Goal: Task Accomplishment & Management: Use online tool/utility

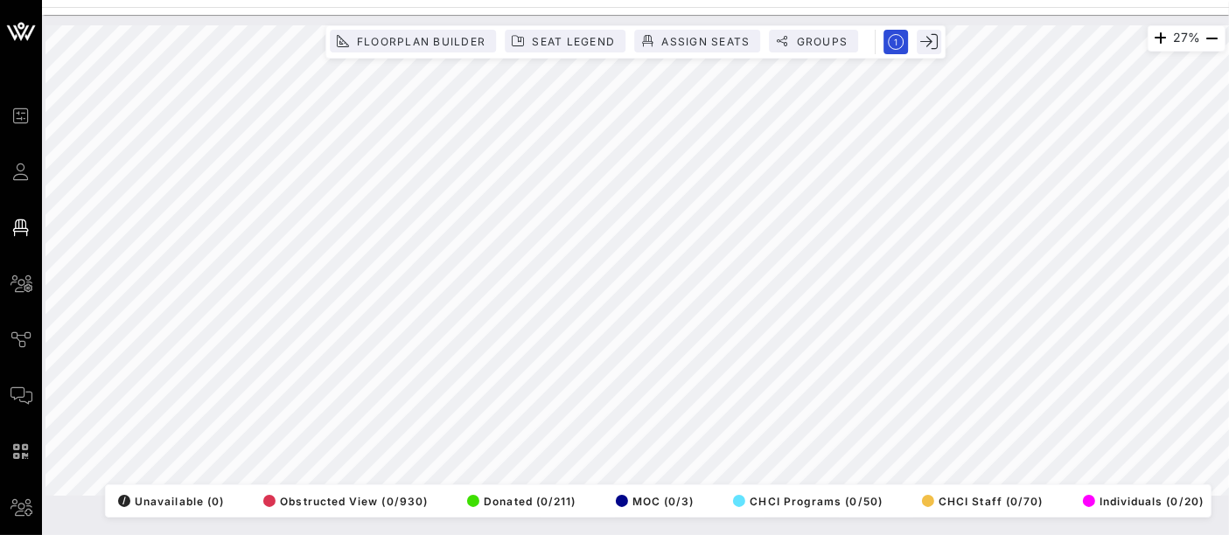
click at [874, 46] on div "27% Floorplan Builder Seat Legend Assign Seats Groups Exit All Reserved Shared …" at bounding box center [635, 260] width 1180 height 471
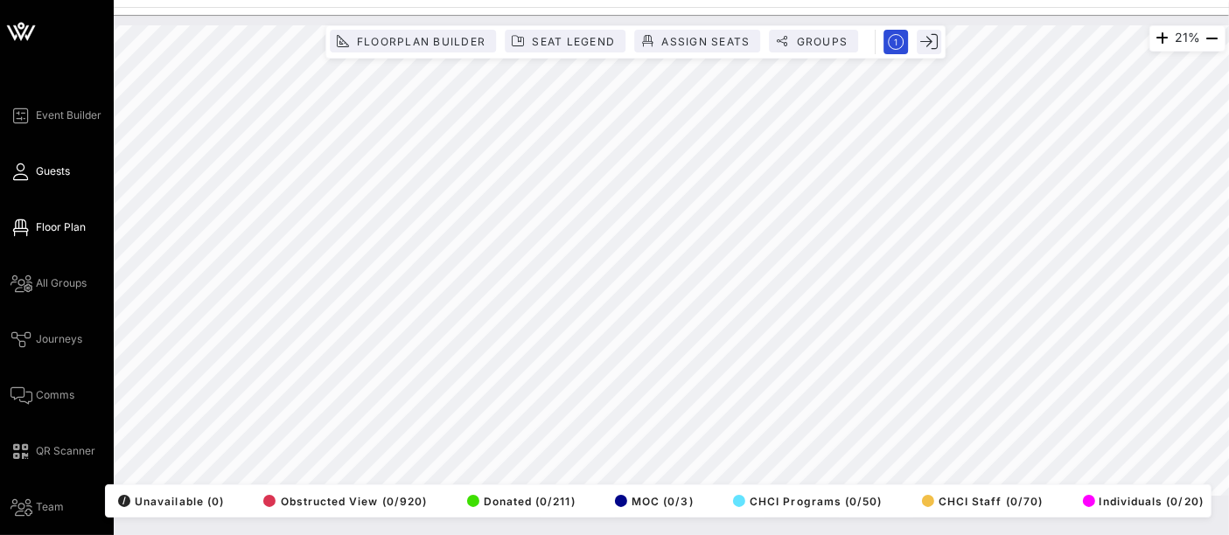
click at [52, 176] on span "Guests" at bounding box center [53, 172] width 34 height 16
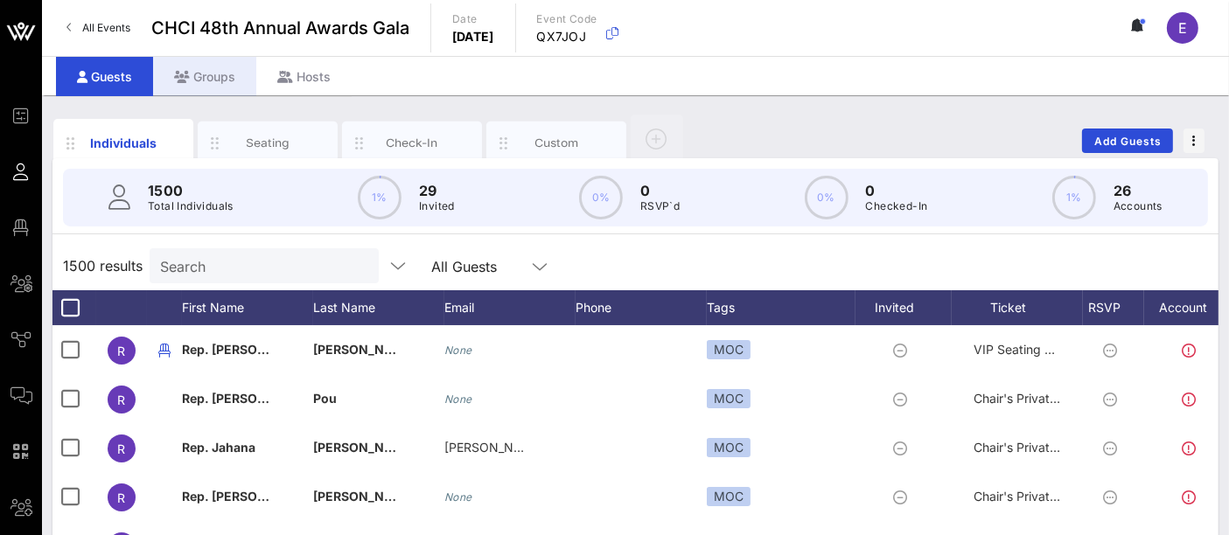
click at [210, 75] on div "Groups" at bounding box center [204, 76] width 103 height 39
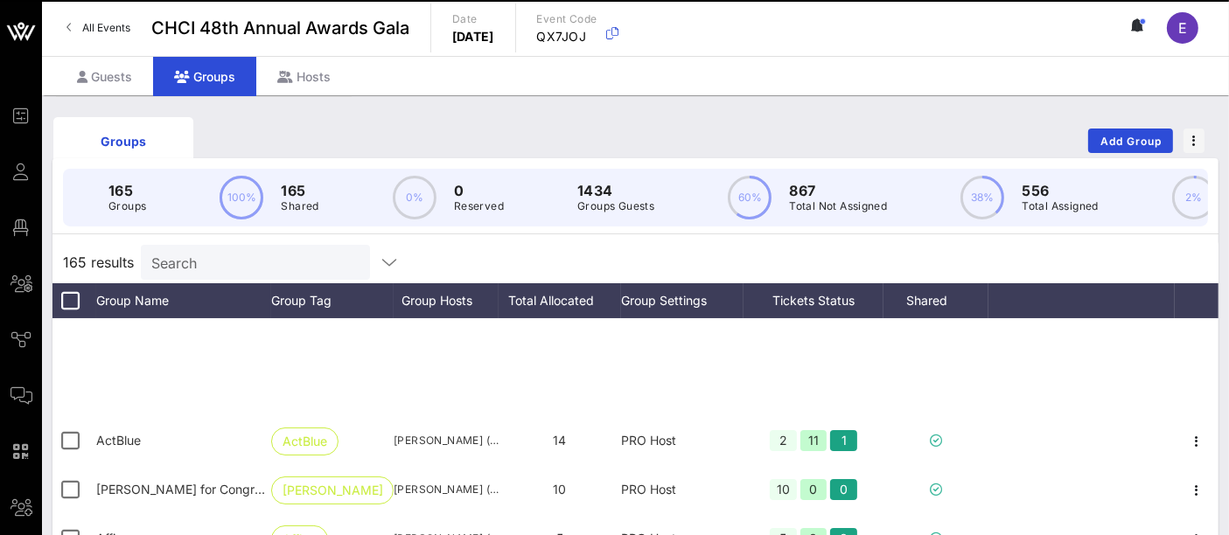
scroll to position [136, 0]
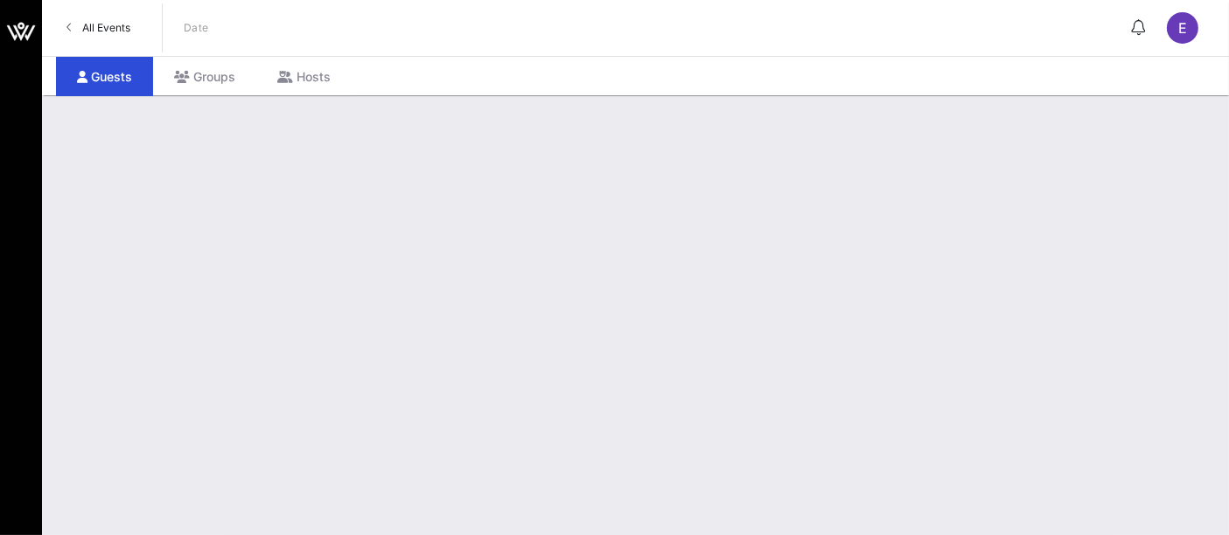
click at [212, 75] on div "Groups" at bounding box center [204, 76] width 103 height 39
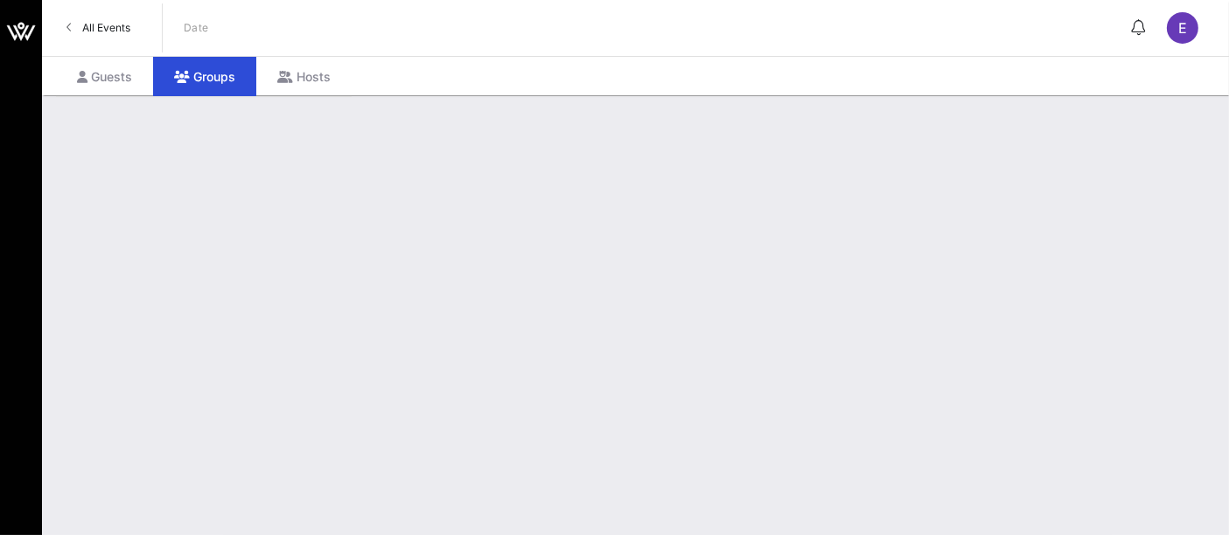
click at [115, 30] on span "All Events" at bounding box center [106, 27] width 48 height 13
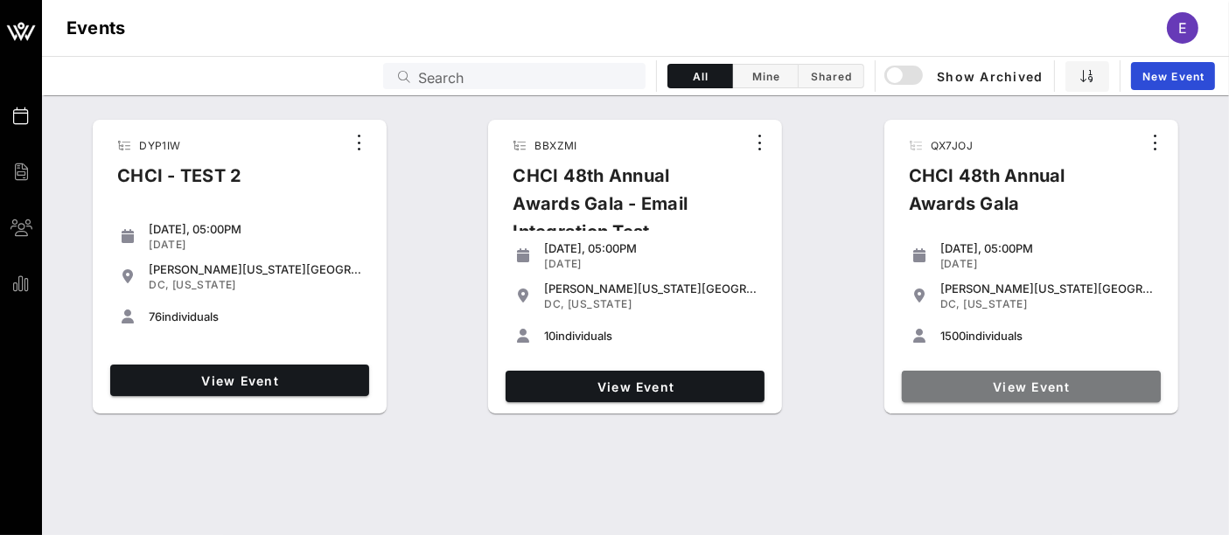
click at [1030, 388] on span "View Event" at bounding box center [1031, 387] width 245 height 15
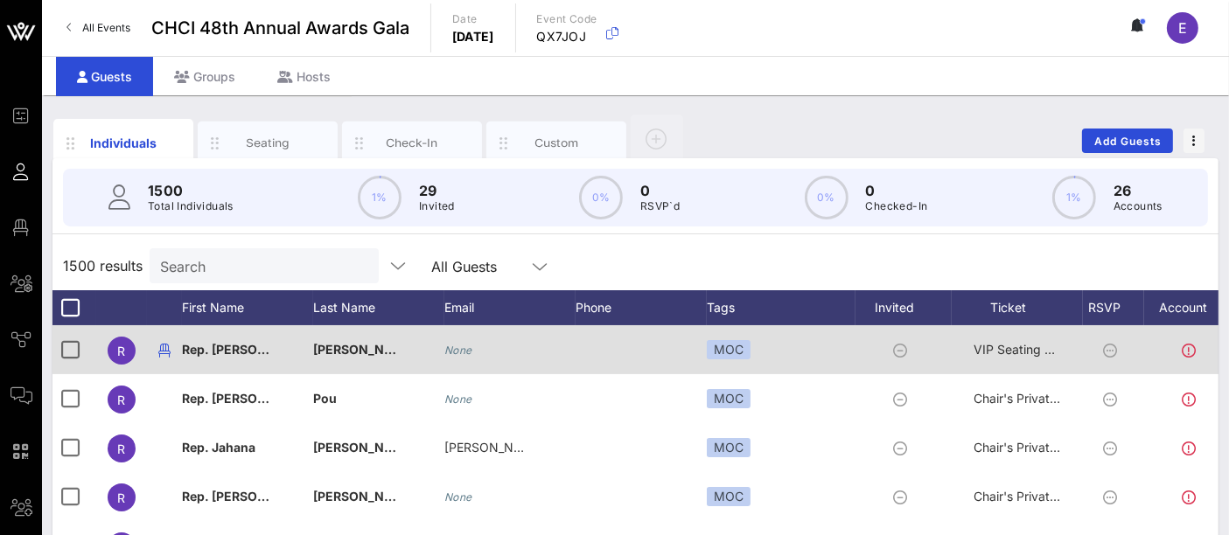
scroll to position [164, 0]
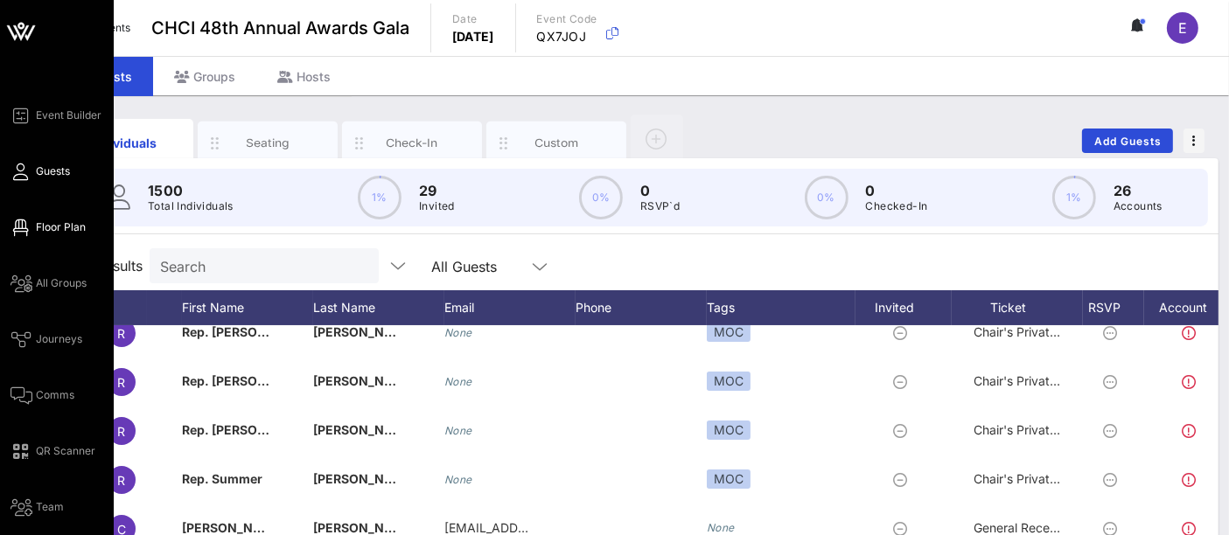
click at [46, 226] on span "Floor Plan" at bounding box center [61, 228] width 50 height 16
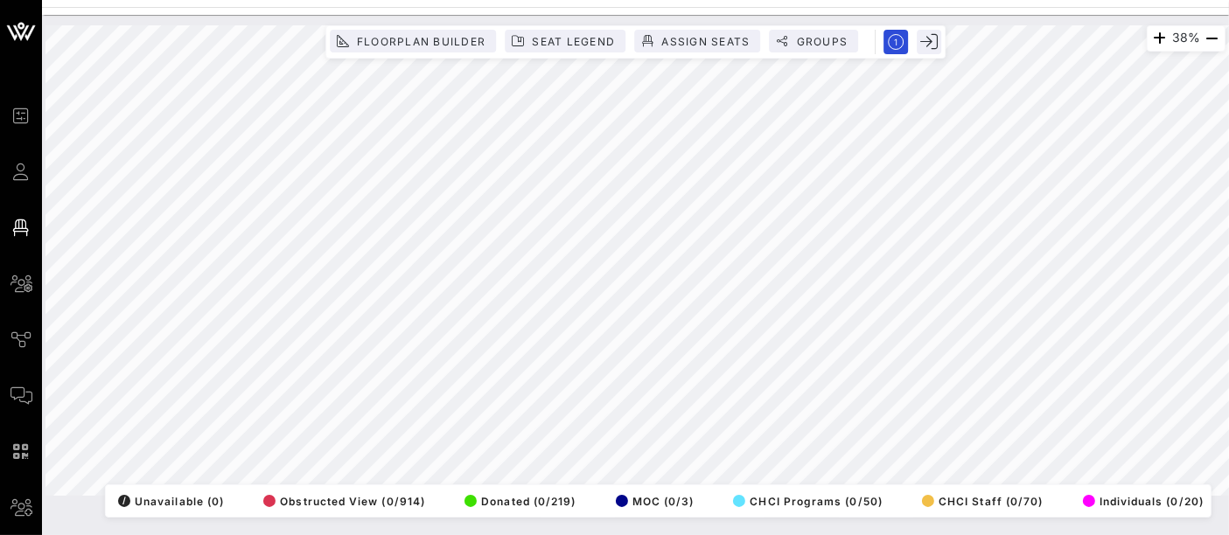
click at [750, 55] on div "38% Floorplan Builder Seat Legend Assign Seats Groups Exit All Reserved Shared …" at bounding box center [635, 260] width 1180 height 471
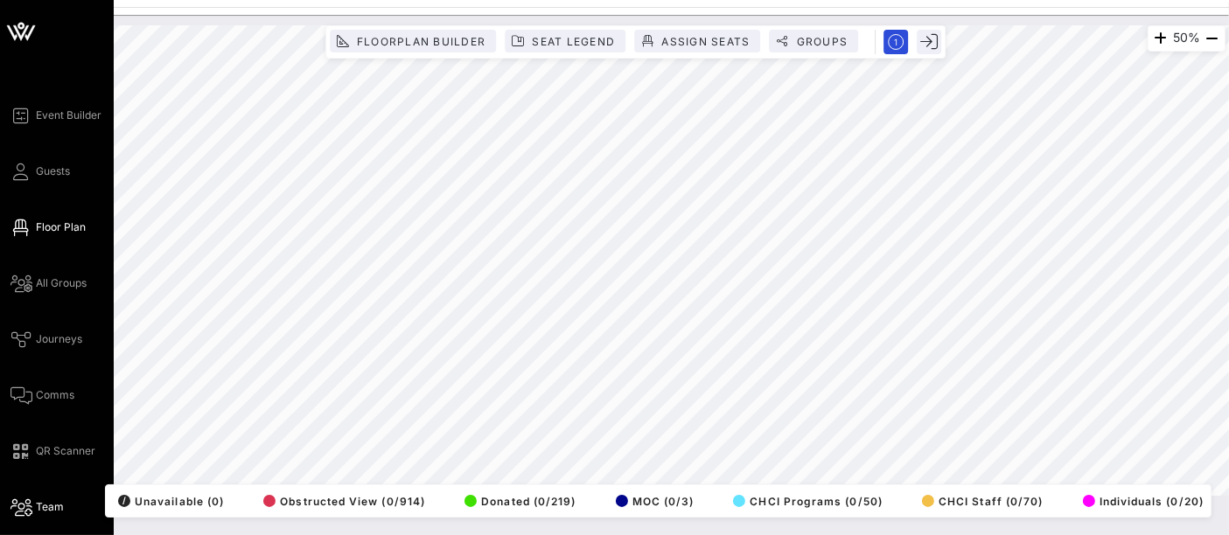
click at [39, 500] on span "Team" at bounding box center [50, 508] width 28 height 16
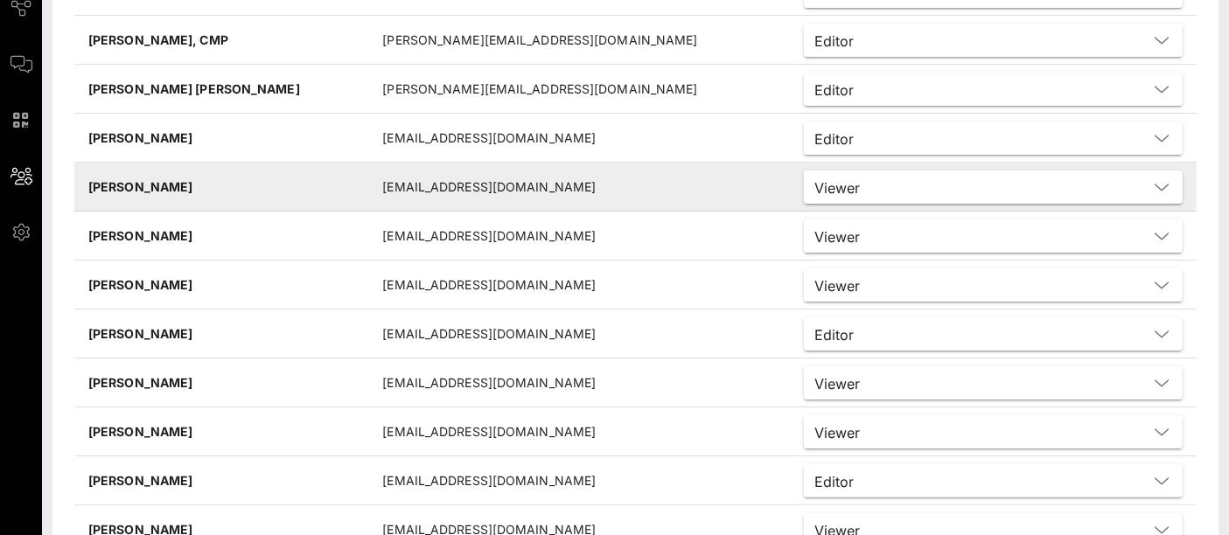
scroll to position [353, 0]
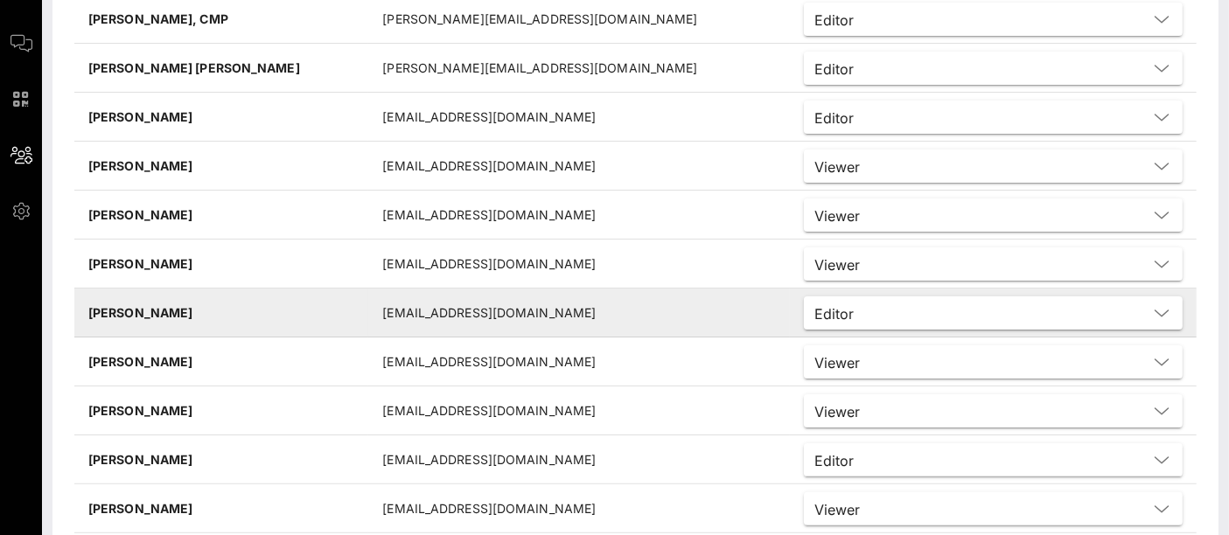
click at [815, 311] on div "Editor" at bounding box center [981, 313] width 333 height 23
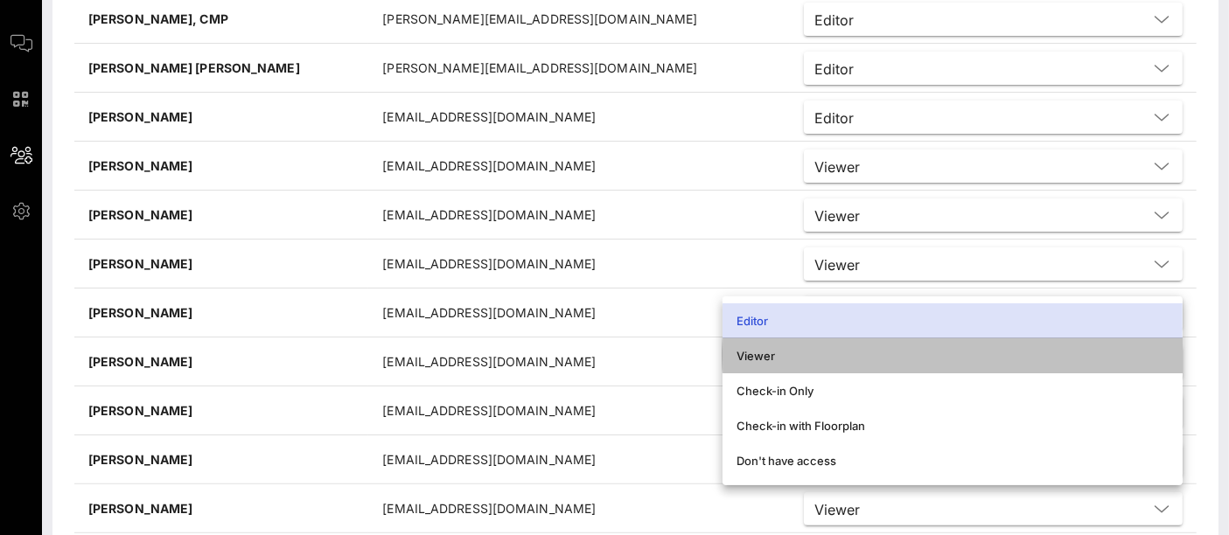
click at [769, 352] on div "Viewer" at bounding box center [953, 356] width 432 height 14
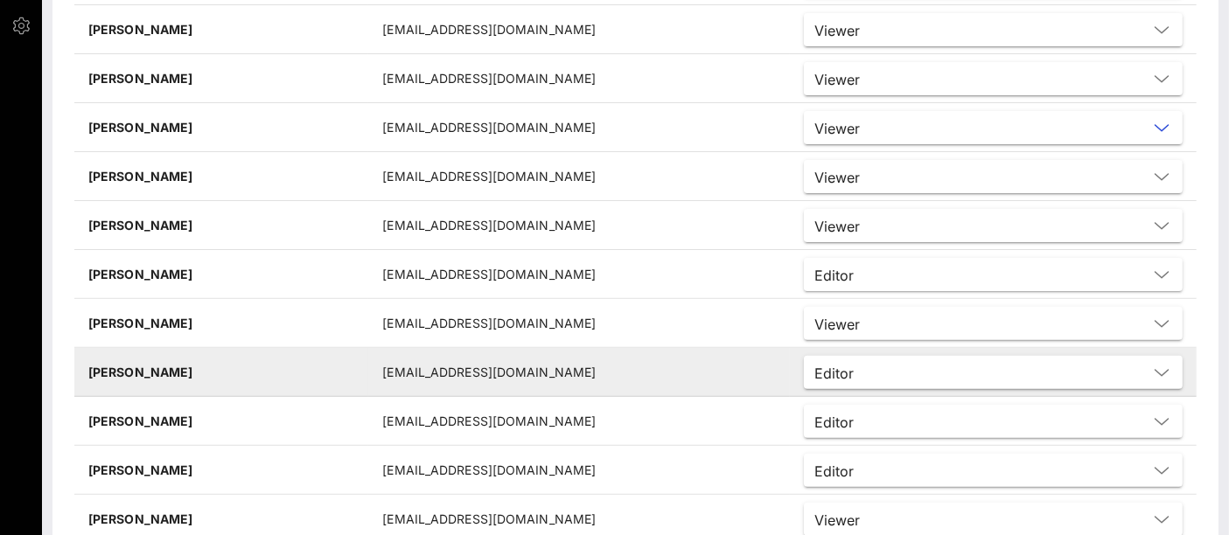
scroll to position [675, 0]
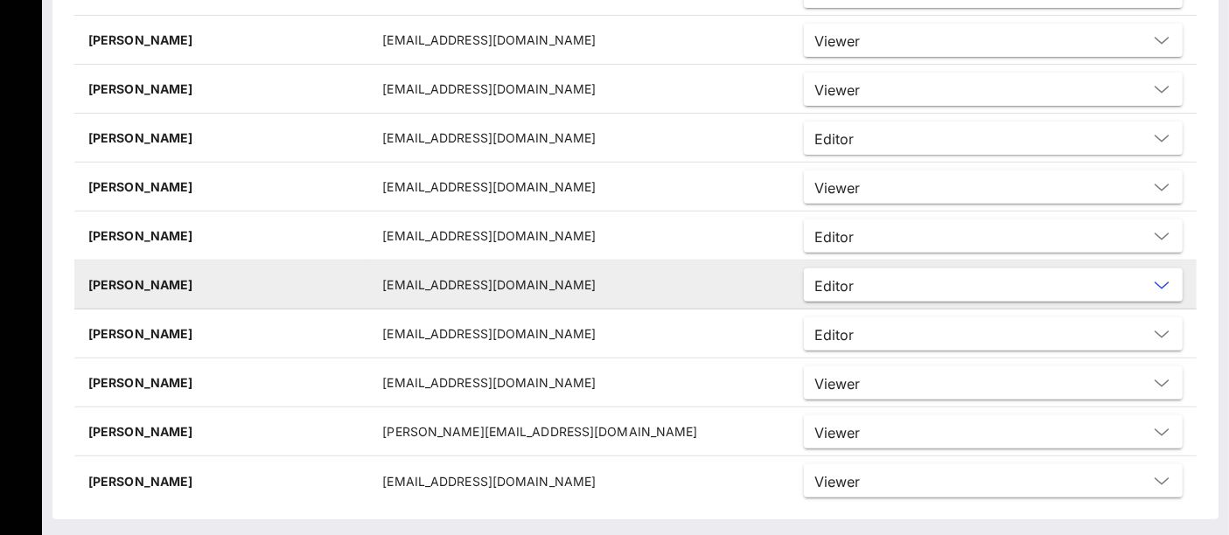
click at [861, 289] on input "text" at bounding box center [1004, 285] width 287 height 23
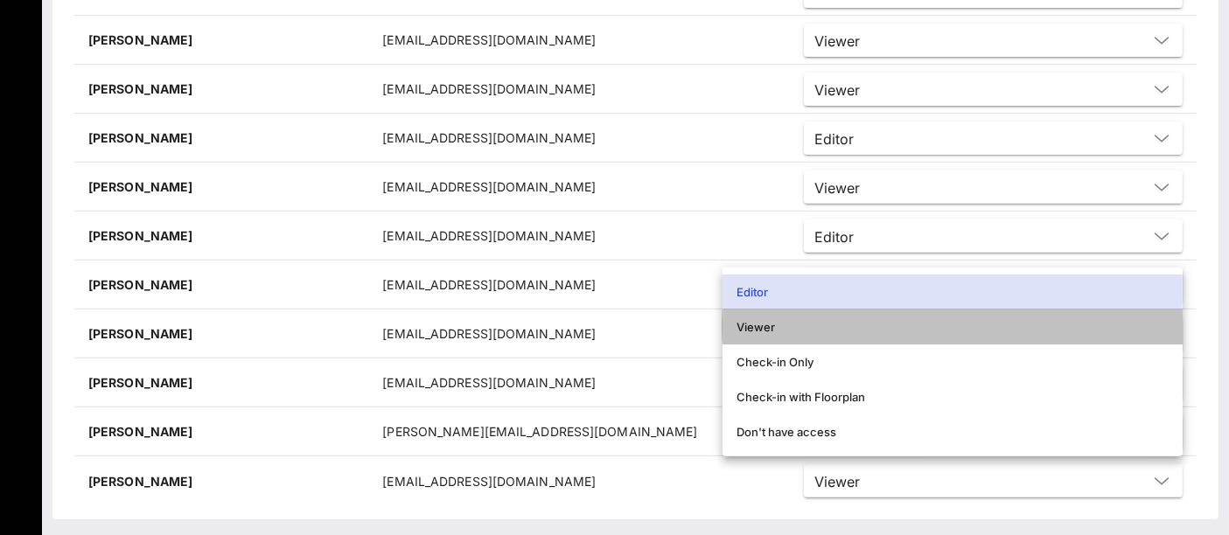
click at [770, 333] on div "Viewer" at bounding box center [953, 327] width 432 height 14
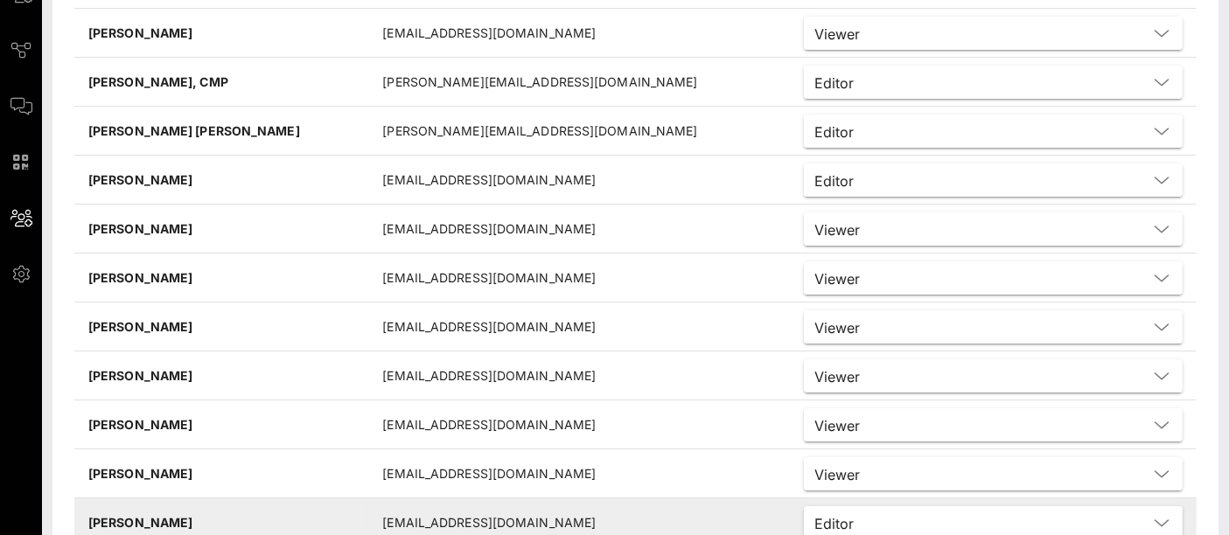
scroll to position [0, 0]
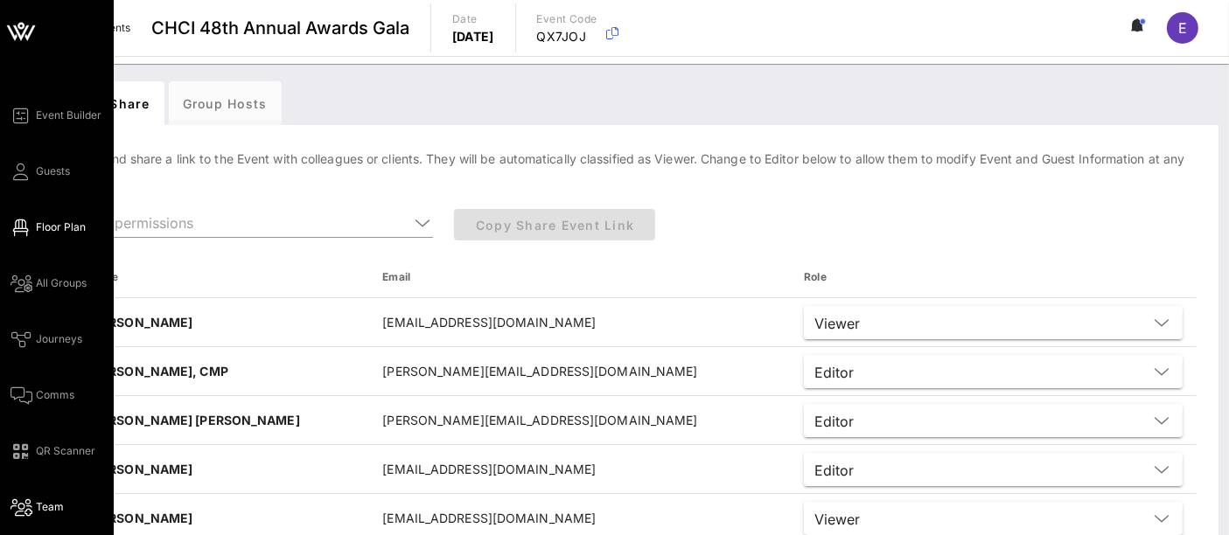
click at [66, 237] on link "Floor Plan" at bounding box center [47, 227] width 75 height 21
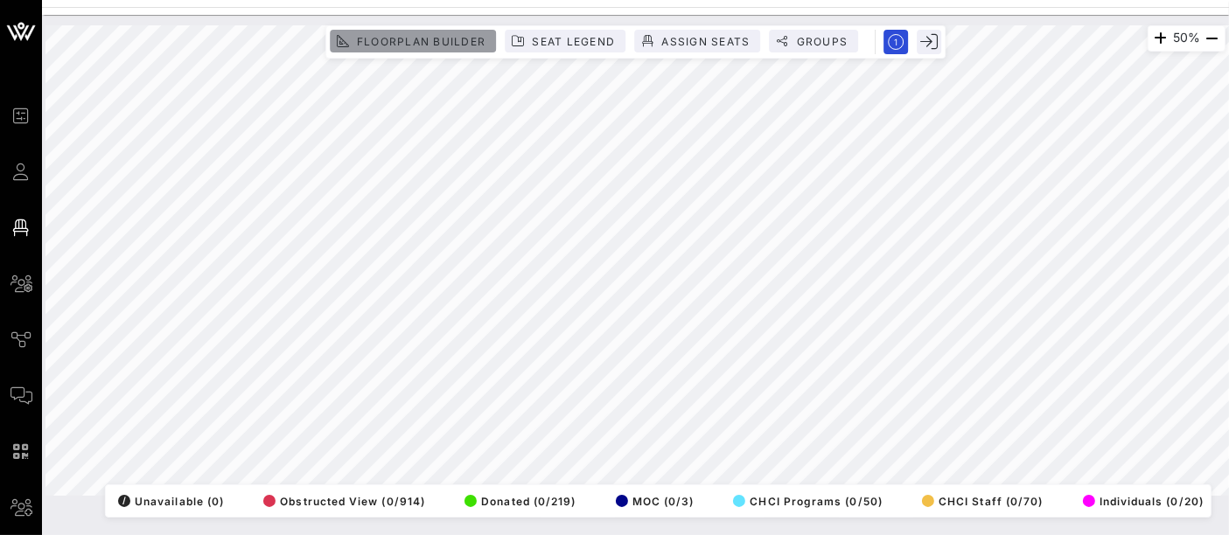
click at [427, 44] on span "Floorplan Builder" at bounding box center [420, 41] width 129 height 13
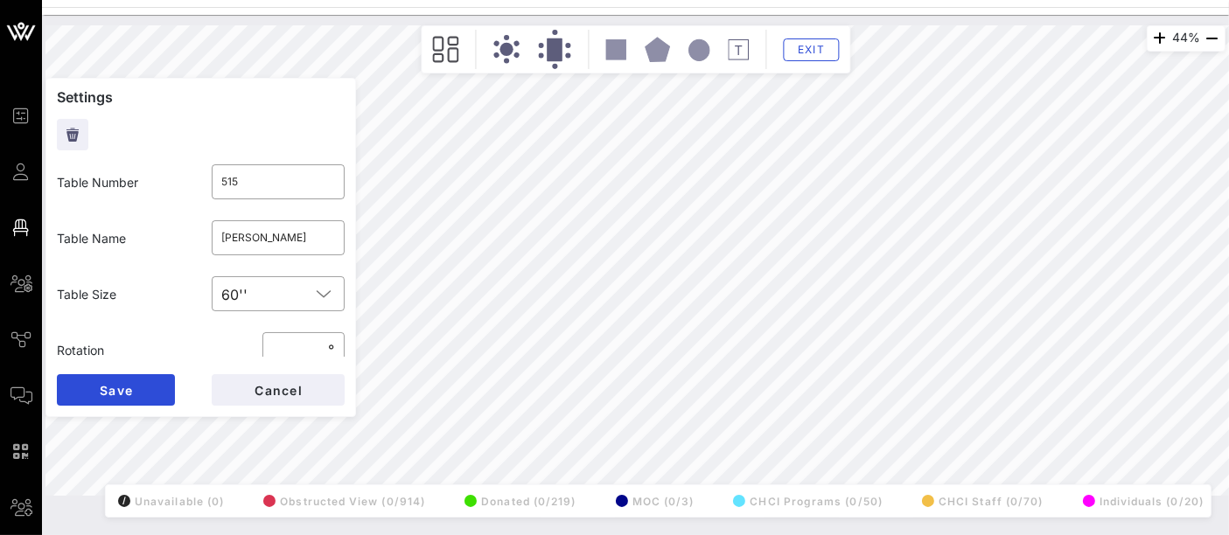
type input "513"
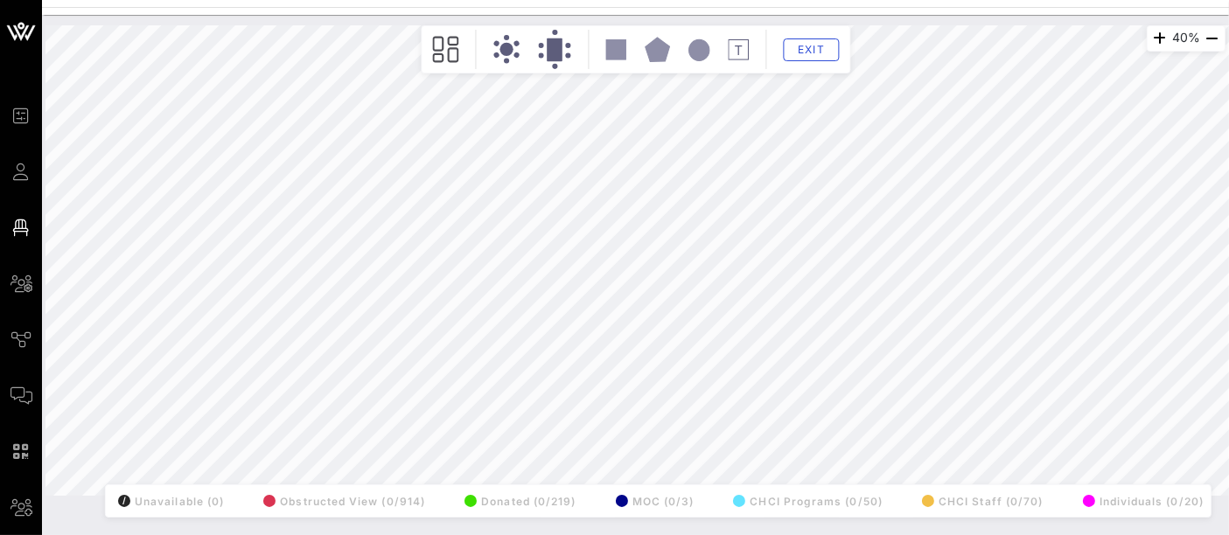
click at [664, 496] on div "40% Floorplan Builder Seat Legend Assign Seats Groups Exit All Reserved Shared …" at bounding box center [635, 260] width 1180 height 471
